Goal: Obtain resource: Download file/media

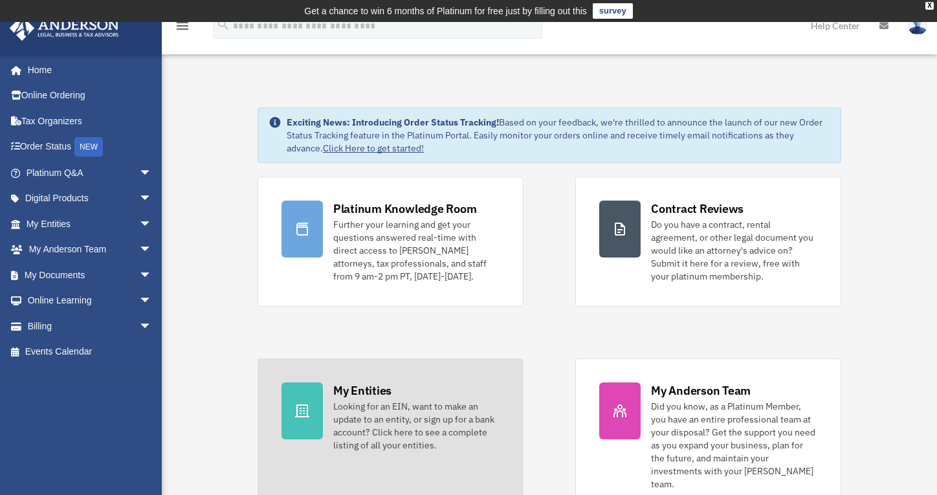
click at [362, 387] on div "My Entities" at bounding box center [362, 390] width 58 height 16
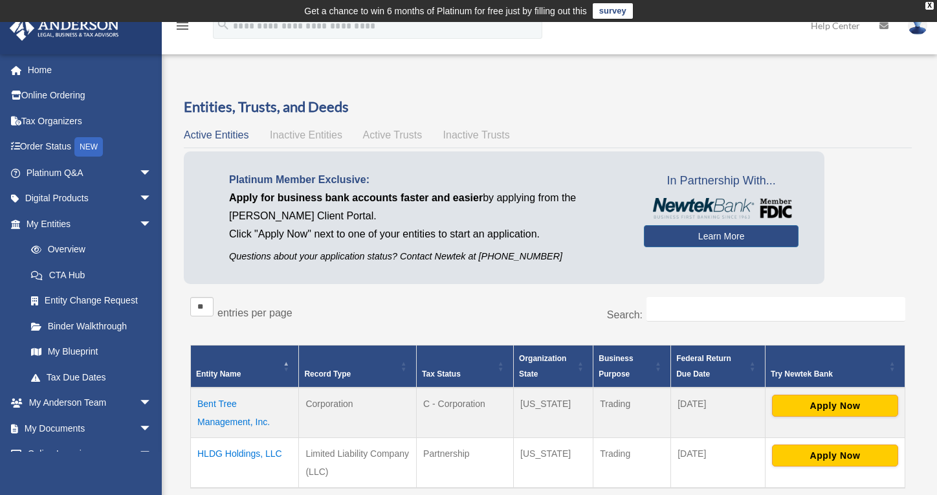
scroll to position [117, 0]
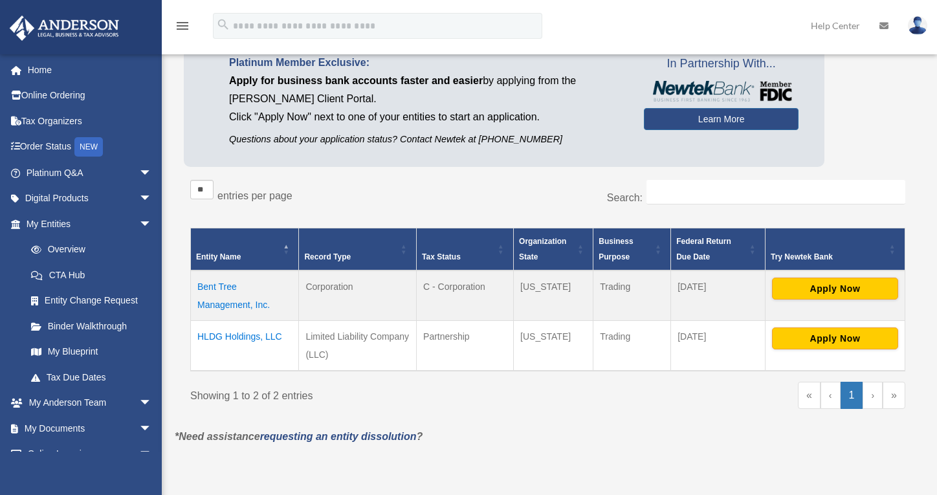
click at [219, 288] on td "Bent Tree Management, Inc." at bounding box center [245, 295] width 108 height 50
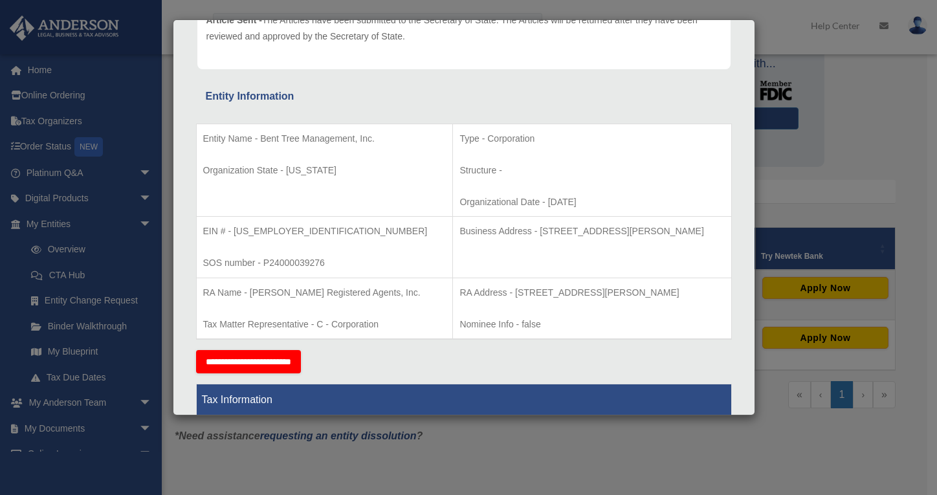
scroll to position [182, 0]
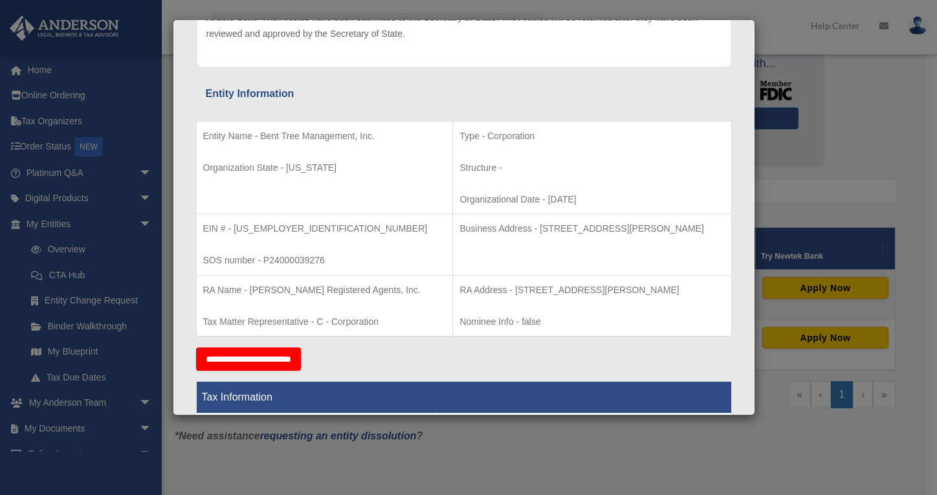
click at [276, 225] on p "EIN # - 99-3526481" at bounding box center [324, 229] width 243 height 16
drag, startPoint x: 286, startPoint y: 224, endPoint x: 234, endPoint y: 227, distance: 51.8
click at [234, 227] on p "EIN # - 99-3526481" at bounding box center [324, 229] width 243 height 16
copy p "99-3526481"
click at [500, 453] on div "Details × Articles Sent Organizational Date" at bounding box center [468, 247] width 937 height 495
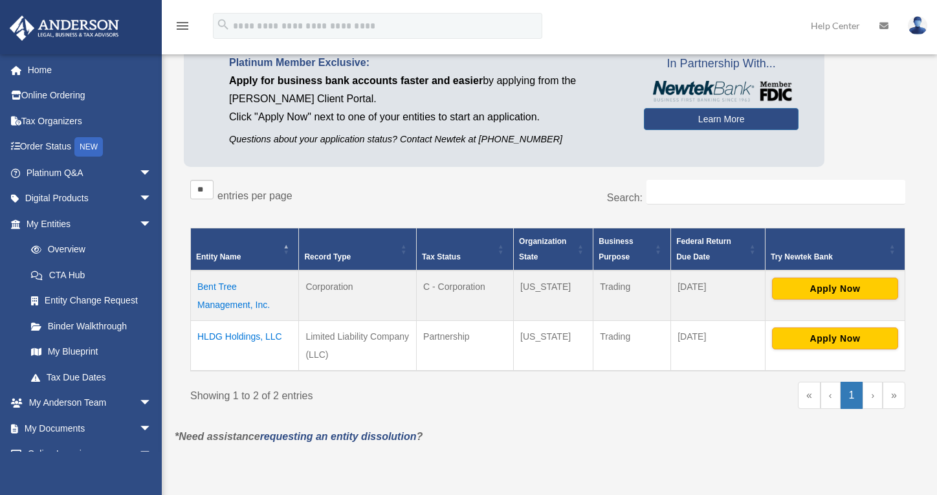
click at [239, 298] on td "Bent Tree Management, Inc." at bounding box center [245, 295] width 108 height 50
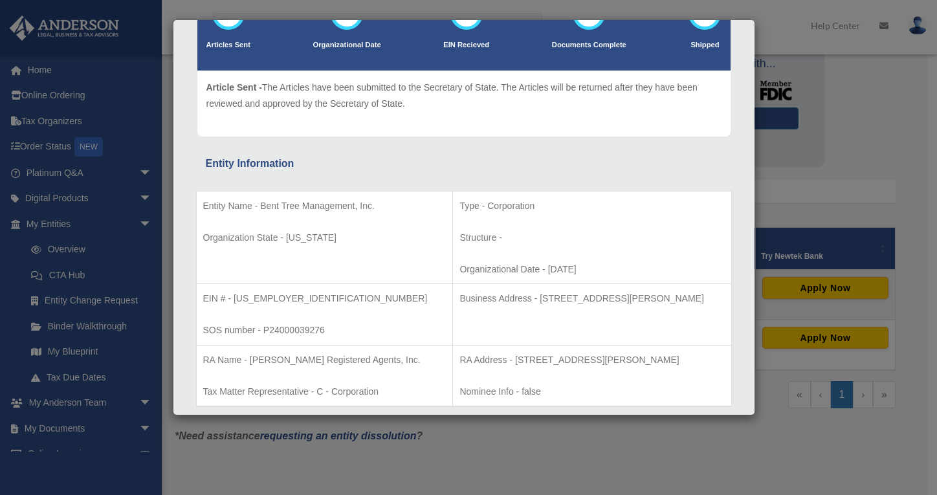
scroll to position [208, 0]
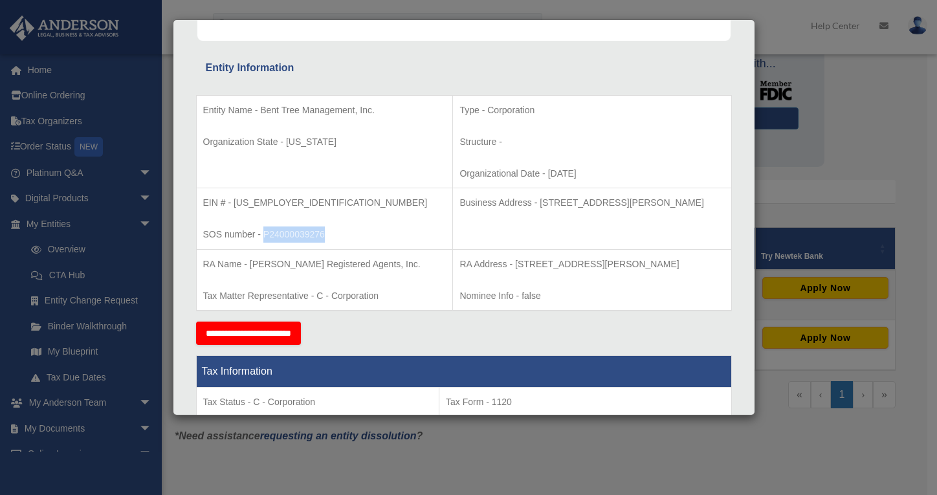
drag, startPoint x: 320, startPoint y: 233, endPoint x: 266, endPoint y: 235, distance: 54.4
click at [266, 235] on p "SOS number - P24000039276" at bounding box center [324, 234] width 243 height 16
copy p "P24000039276"
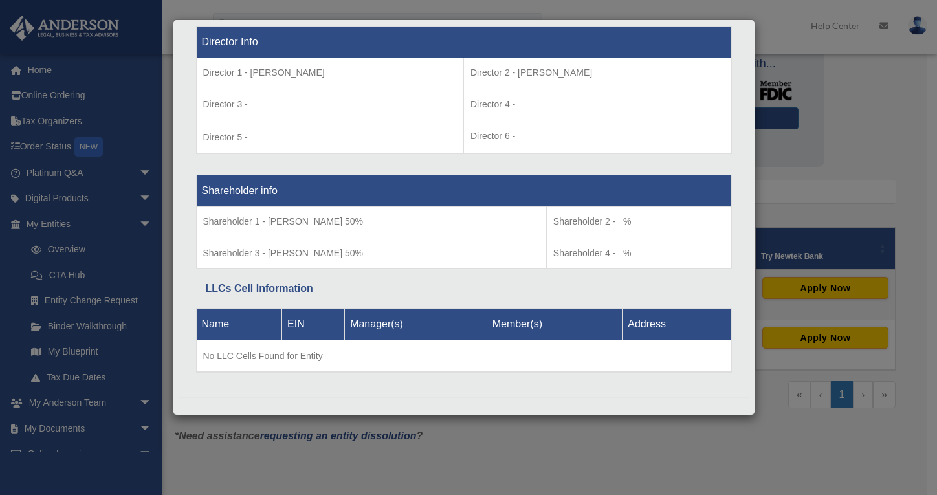
scroll to position [296, 0]
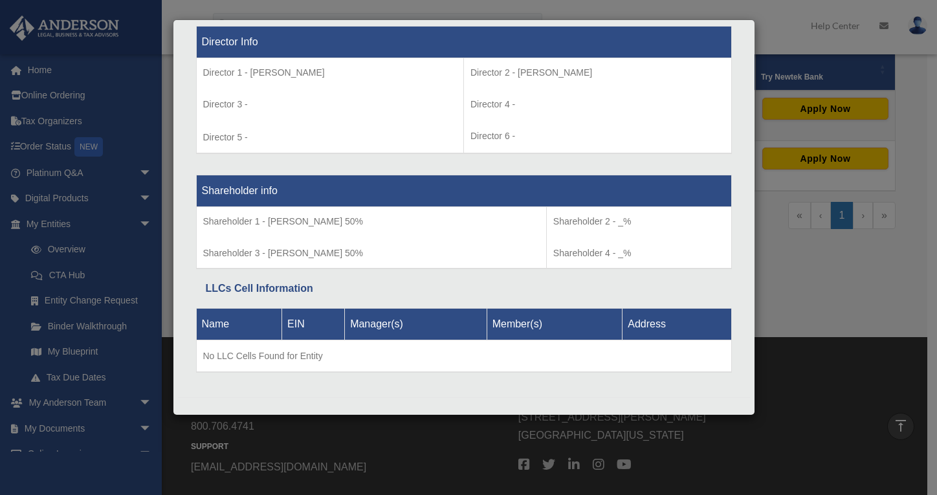
click at [812, 297] on div "Details × Articles Sent Organizational Date" at bounding box center [468, 247] width 937 height 495
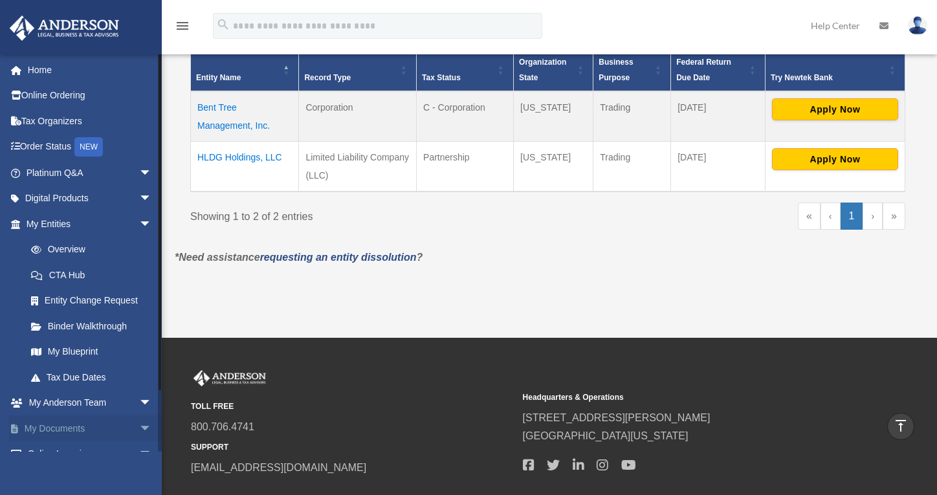
click at [85, 420] on link "My Documents arrow_drop_down" at bounding box center [90, 428] width 162 height 26
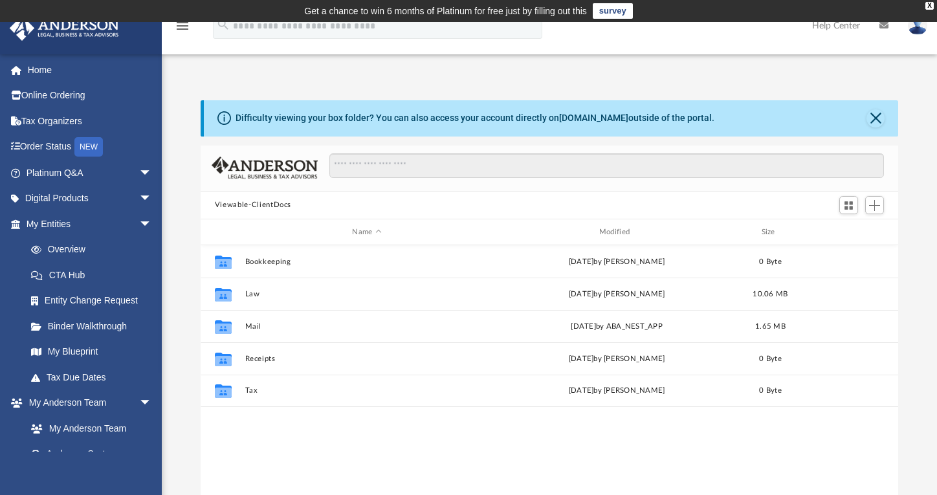
scroll to position [285, 688]
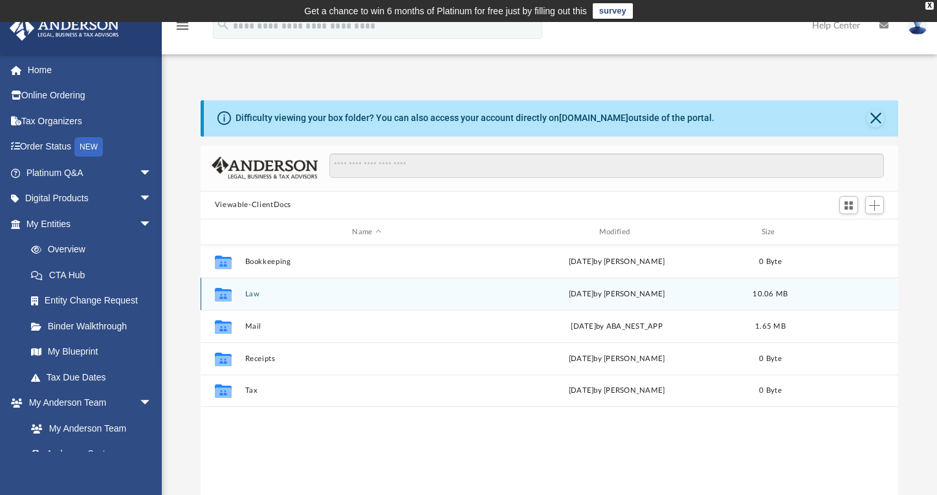
click at [257, 295] on button "Law" at bounding box center [366, 294] width 244 height 8
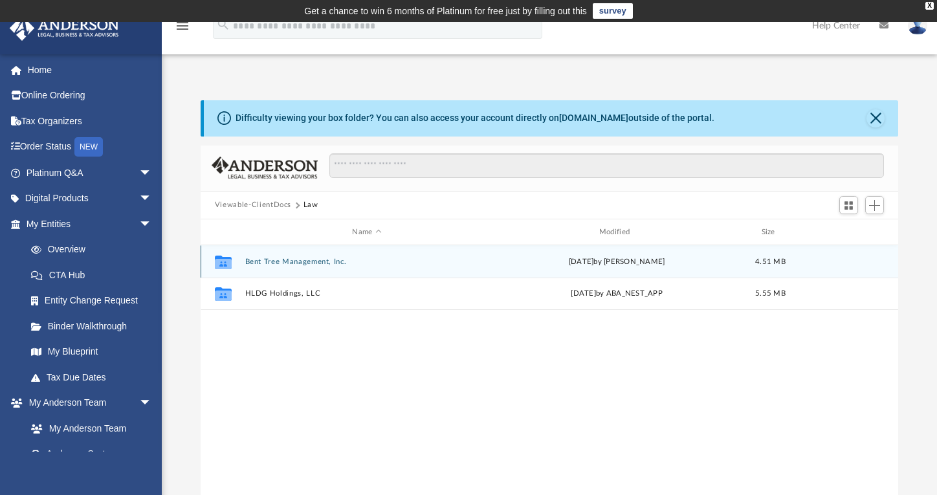
click at [270, 263] on button "Bent Tree Management, Inc." at bounding box center [366, 261] width 244 height 8
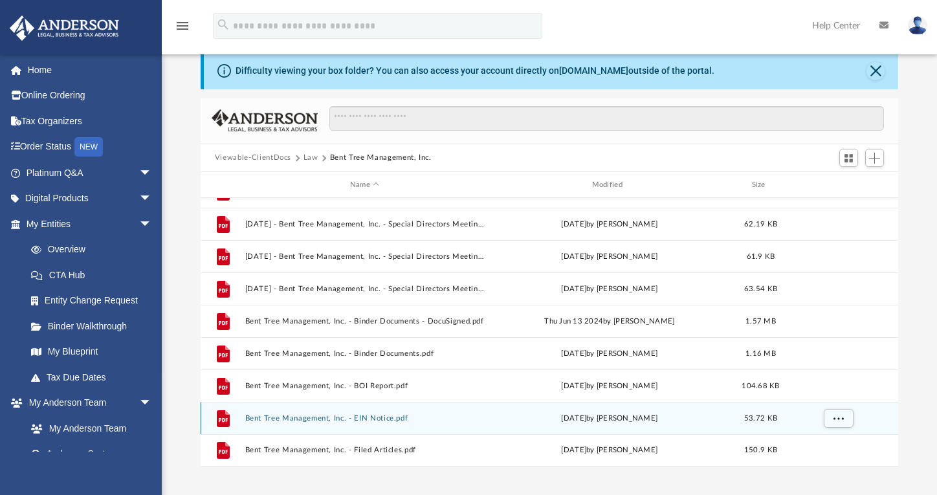
scroll to position [80, 0]
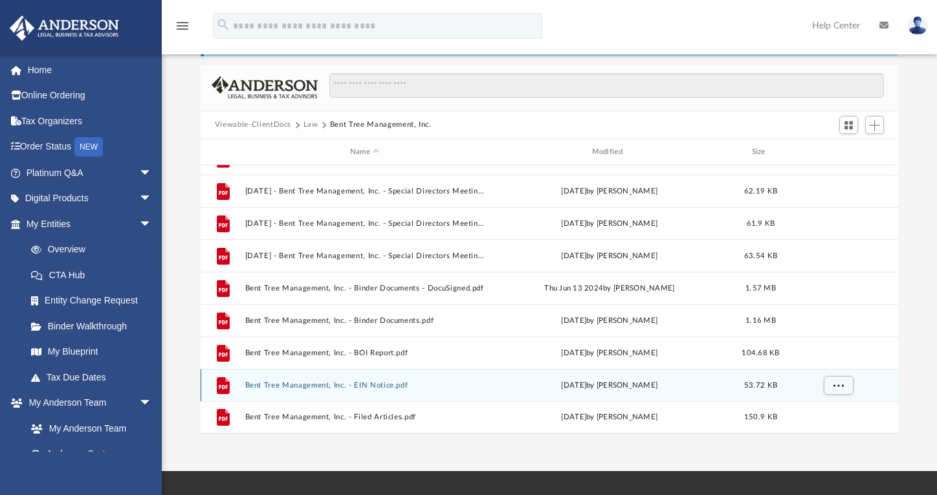
click at [365, 383] on button "Bent Tree Management, Inc. - EIN Notice.pdf" at bounding box center [363, 385] width 239 height 8
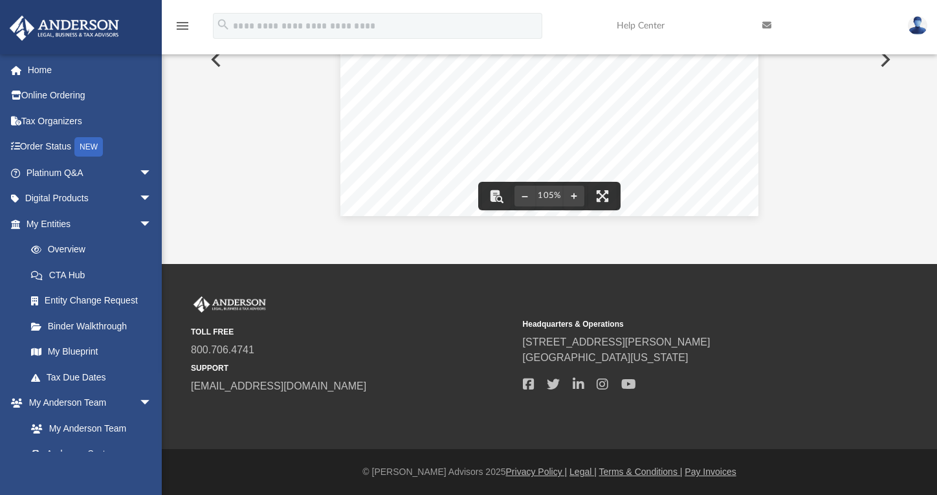
scroll to position [0, 0]
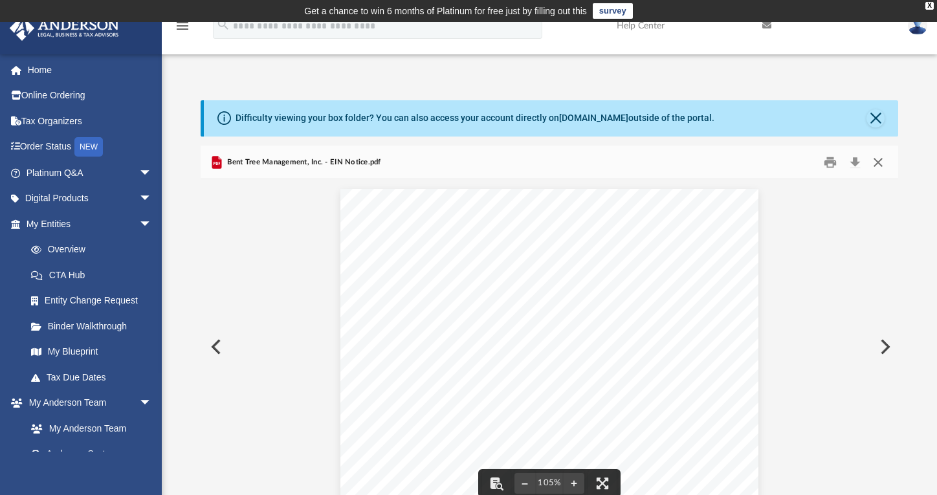
click at [877, 162] on button "Close" at bounding box center [877, 162] width 23 height 20
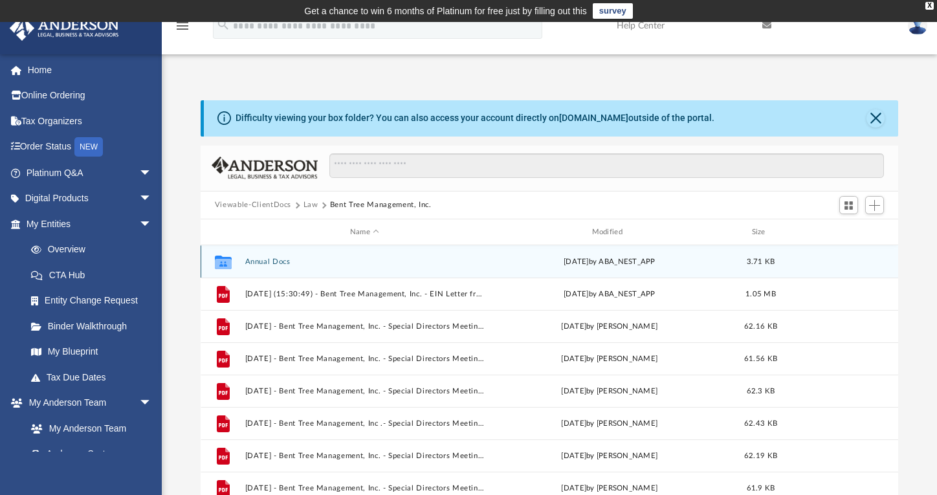
click at [261, 260] on button "Annual Docs" at bounding box center [363, 261] width 239 height 8
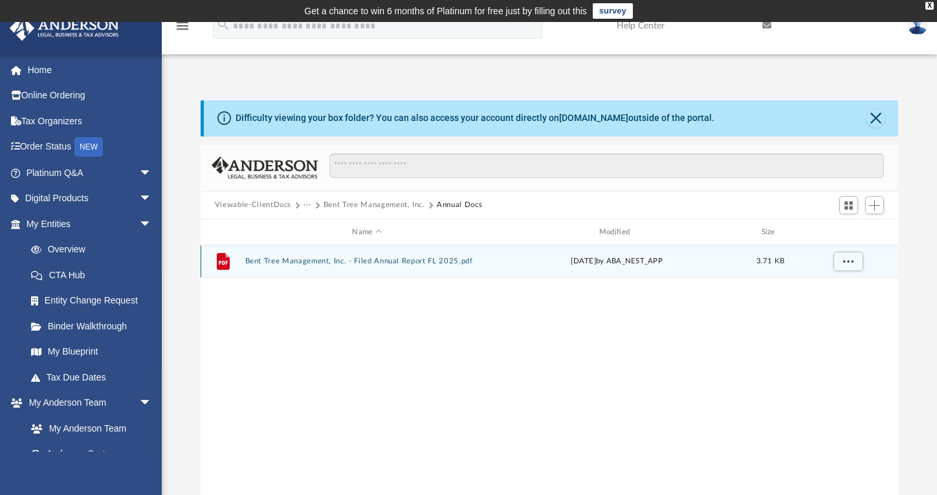
click at [261, 260] on button "Bent Tree Management, Inc. - Filed Annual Report FL 2025.pdf" at bounding box center [366, 261] width 244 height 8
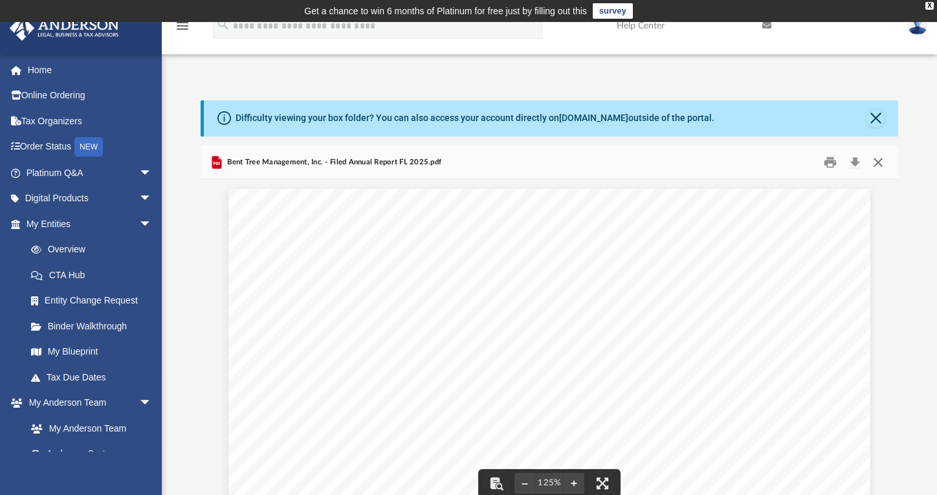
click at [875, 156] on button "Close" at bounding box center [877, 162] width 23 height 20
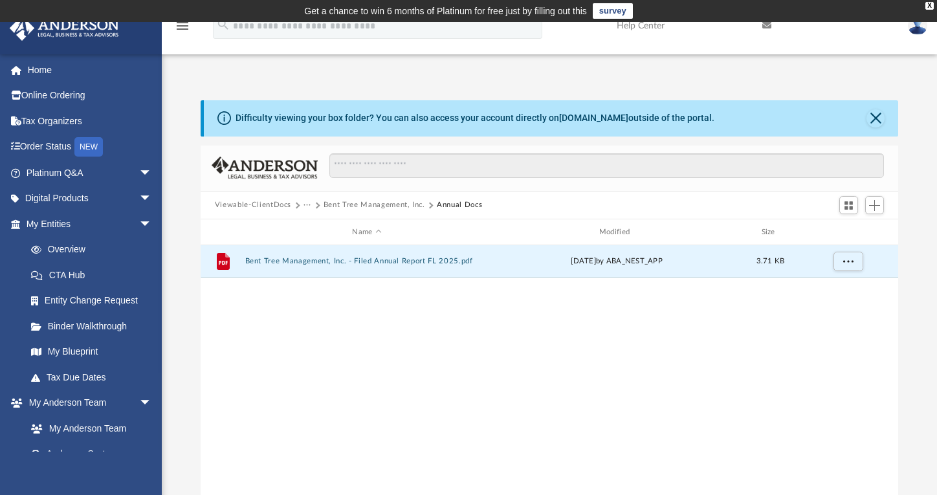
click at [374, 202] on button "Bent Tree Management, Inc." at bounding box center [374, 205] width 102 height 12
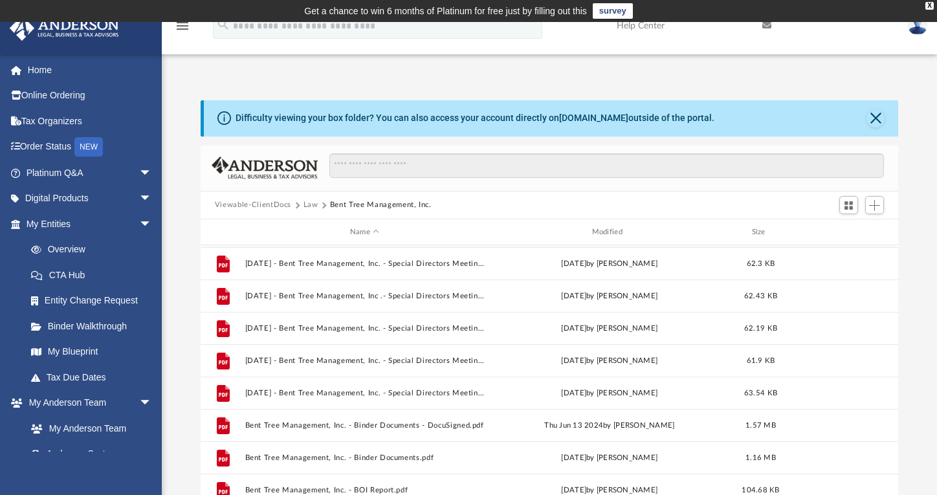
scroll to position [175, 0]
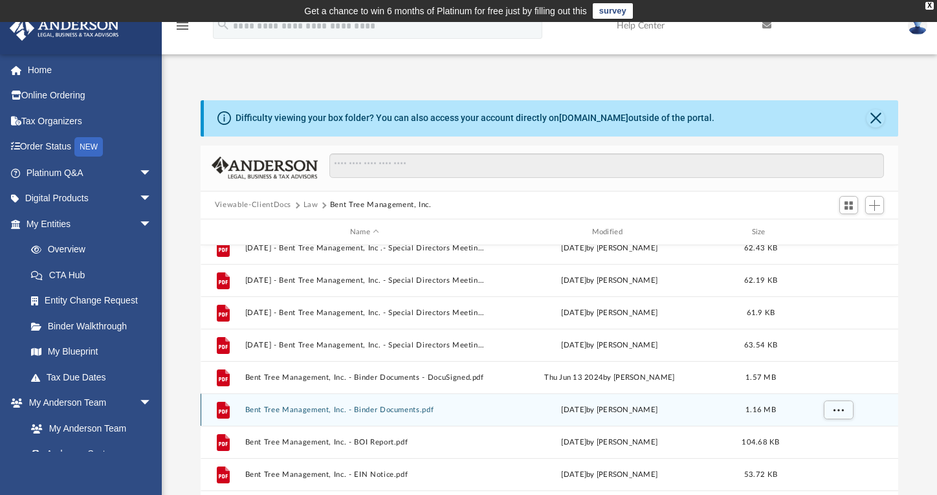
click at [365, 408] on button "Bent Tree Management, Inc. - Binder Documents.pdf" at bounding box center [363, 410] width 239 height 8
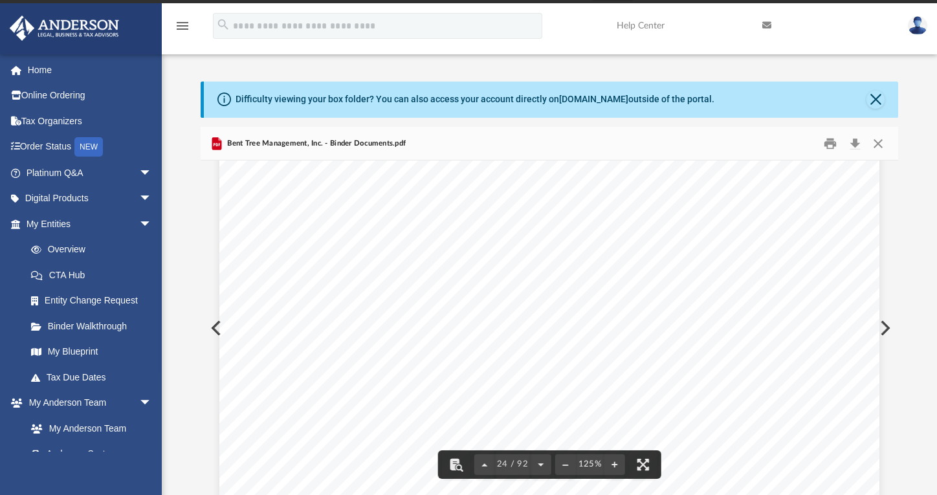
scroll to position [21189, 0]
click at [874, 139] on button "Close" at bounding box center [877, 143] width 23 height 20
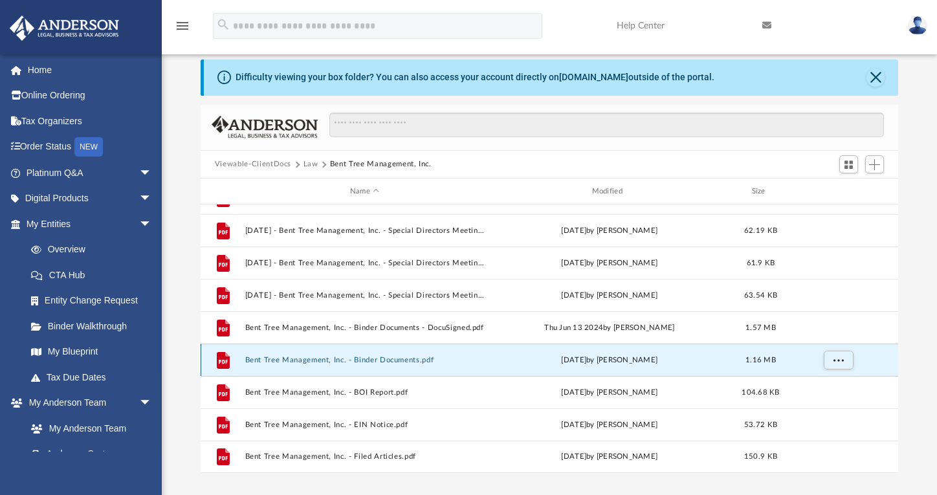
scroll to position [82, 0]
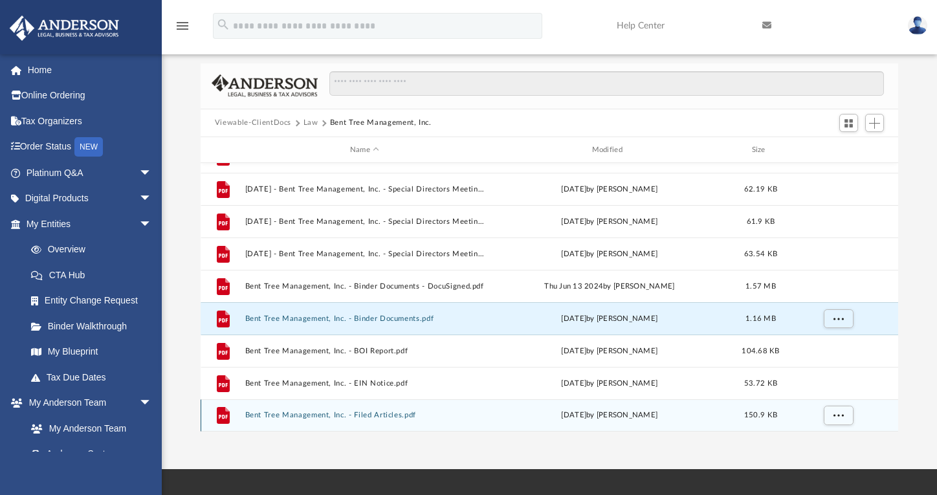
click at [382, 412] on button "Bent Tree Management, Inc. - Filed Articles.pdf" at bounding box center [363, 415] width 239 height 8
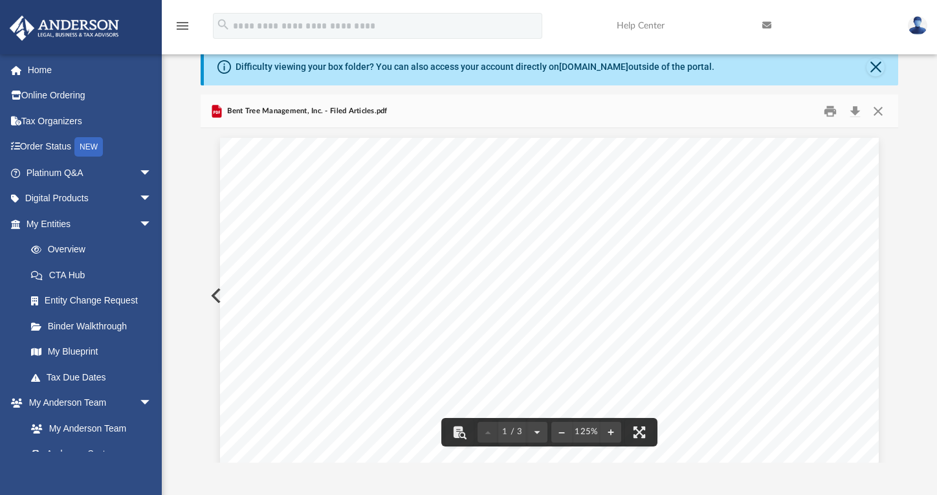
scroll to position [0, 0]
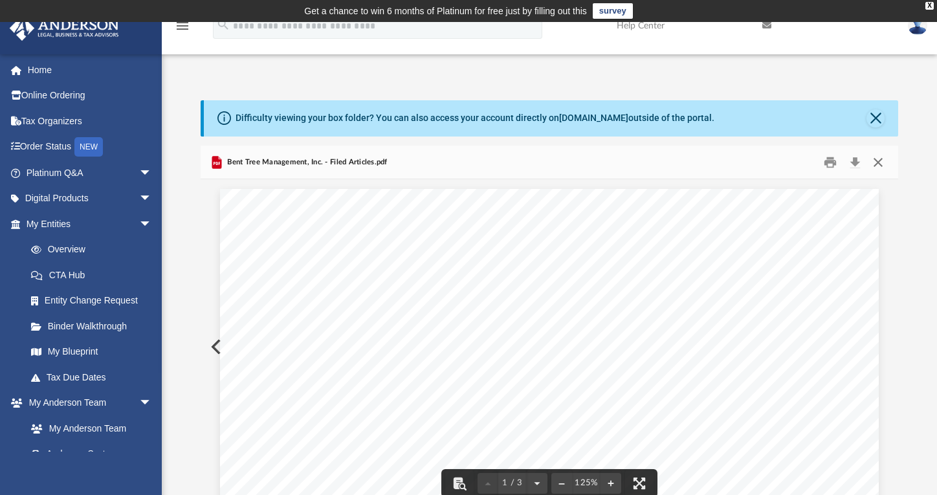
click at [882, 162] on button "Close" at bounding box center [877, 162] width 23 height 20
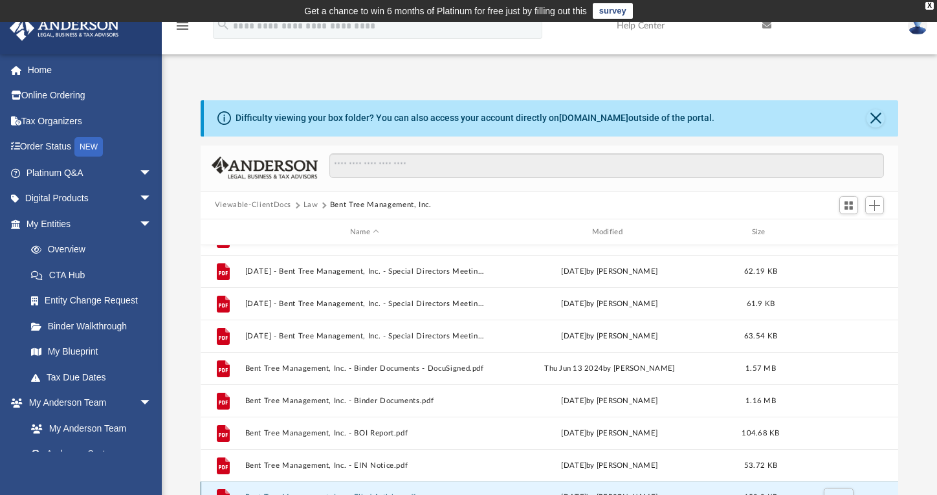
scroll to position [19, 0]
